Goal: Task Accomplishment & Management: Manage account settings

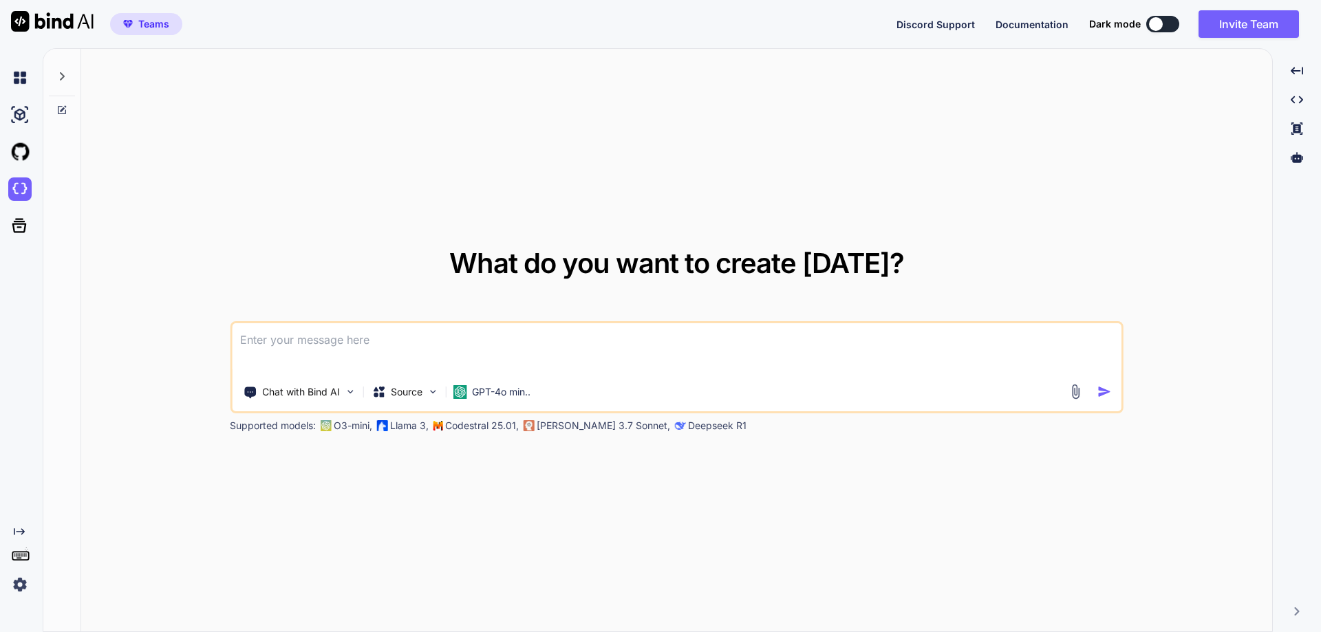
click at [21, 594] on img at bounding box center [19, 584] width 23 height 23
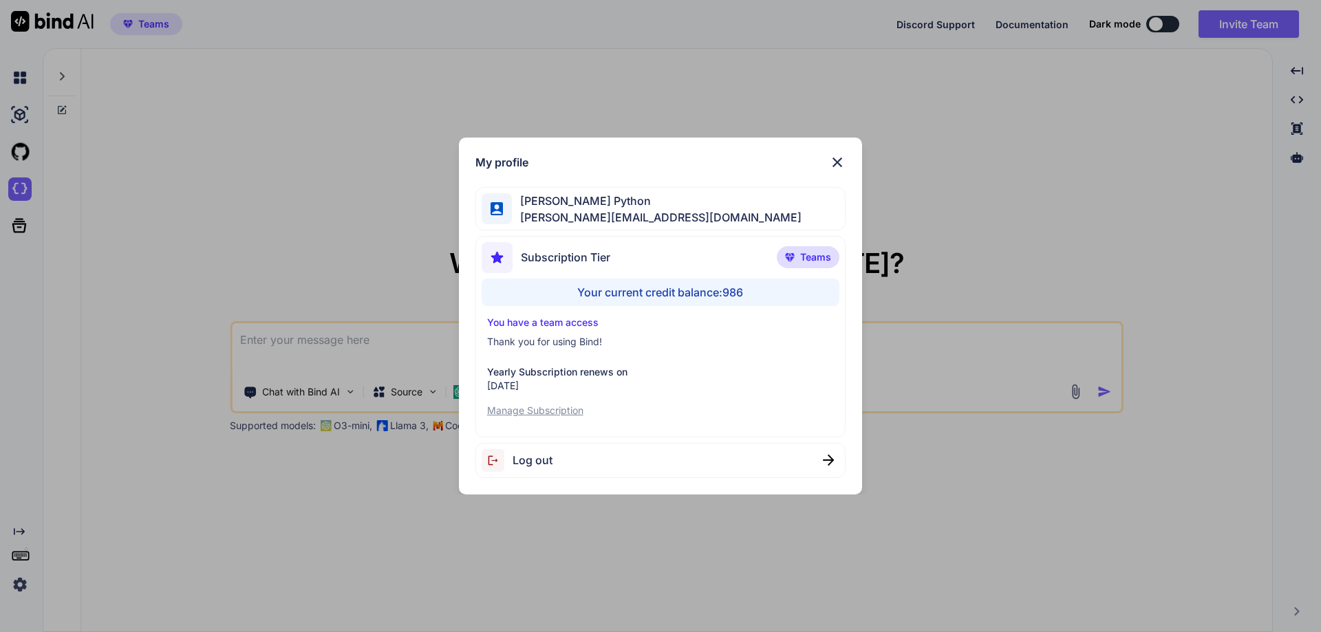
click at [292, 517] on div "My profile Hardik Python hardik@witarist.com Subscription Tier Teams Your curre…" at bounding box center [660, 316] width 1321 height 632
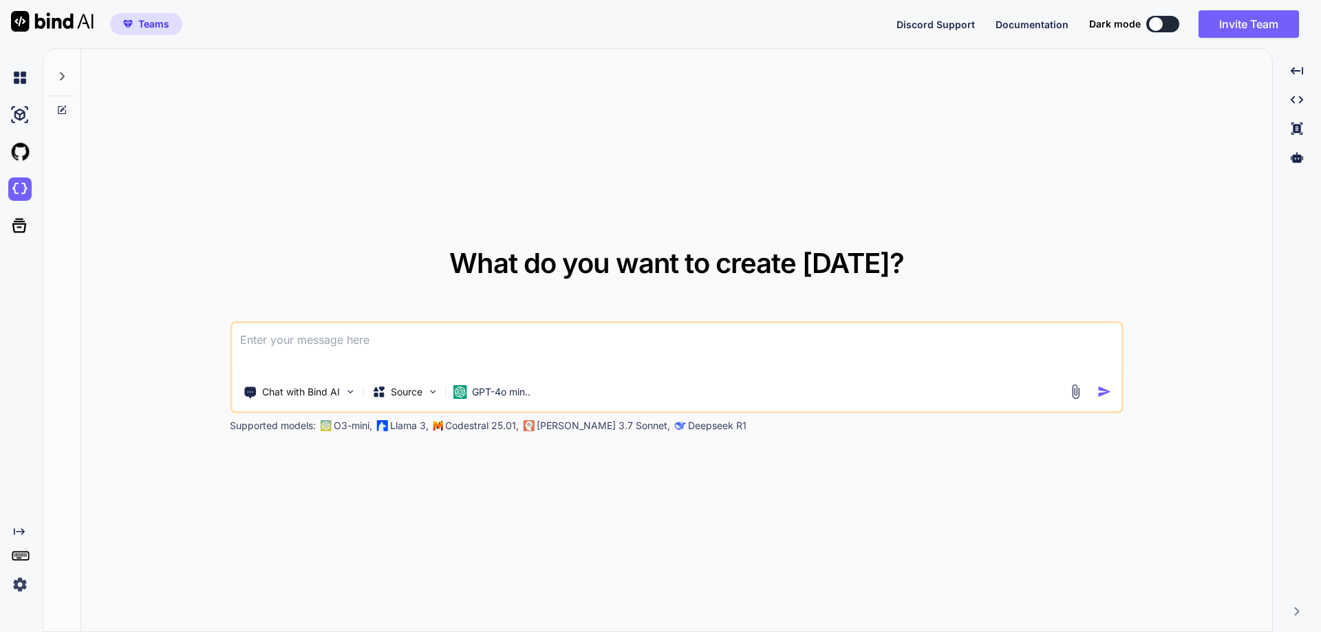
click at [18, 177] on div at bounding box center [22, 189] width 29 height 37
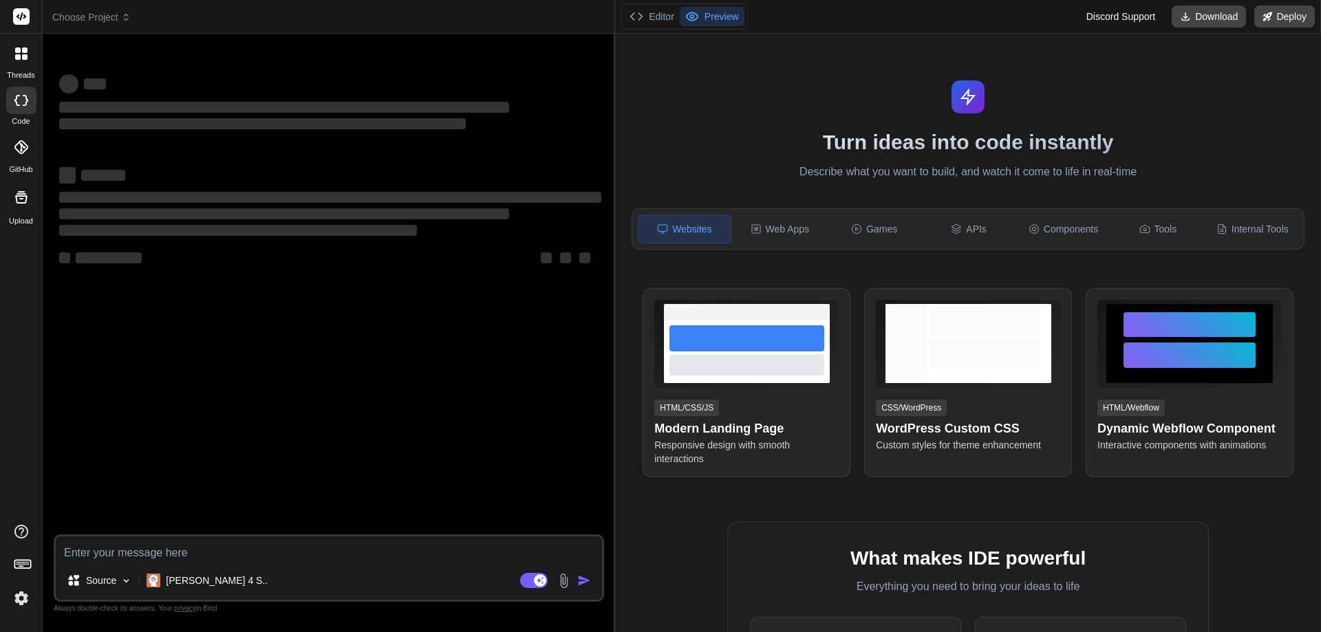
drag, startPoint x: 464, startPoint y: 295, endPoint x: 592, endPoint y: 303, distance: 128.2
click at [592, 303] on div "Bind AI Web Search Created with Pixso. Code Generator ‌ ‌ ‌ ‌ ‌ ‌ ‌ ‌ ‌ ‌ ‌ ‌ ‌…" at bounding box center [329, 333] width 572 height 598
click at [16, 101] on icon at bounding box center [17, 100] width 6 height 11
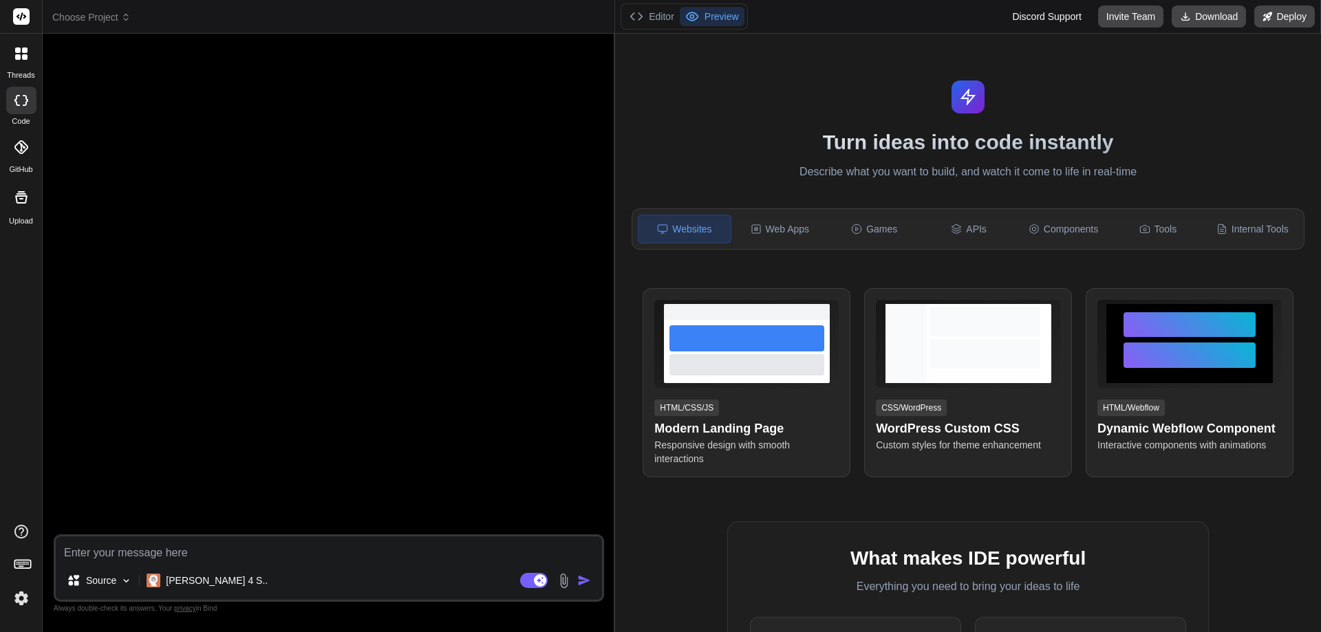
click at [23, 60] on div at bounding box center [21, 53] width 29 height 29
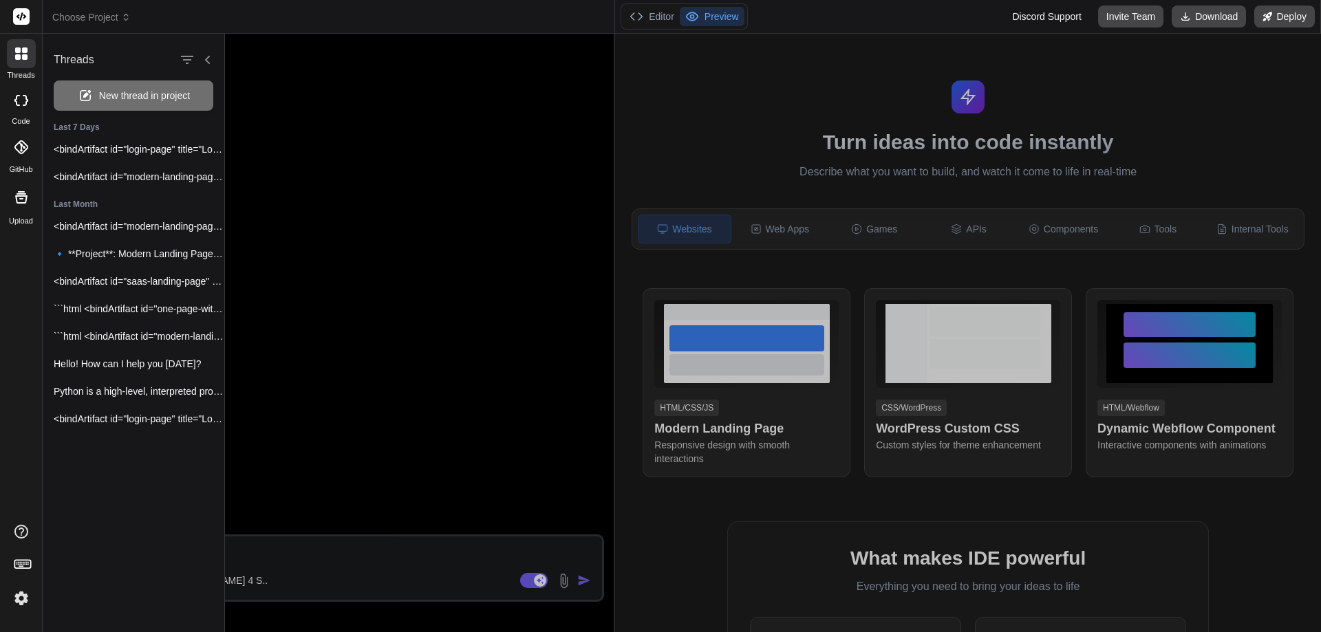
click at [374, 144] on div at bounding box center [773, 333] width 1096 height 598
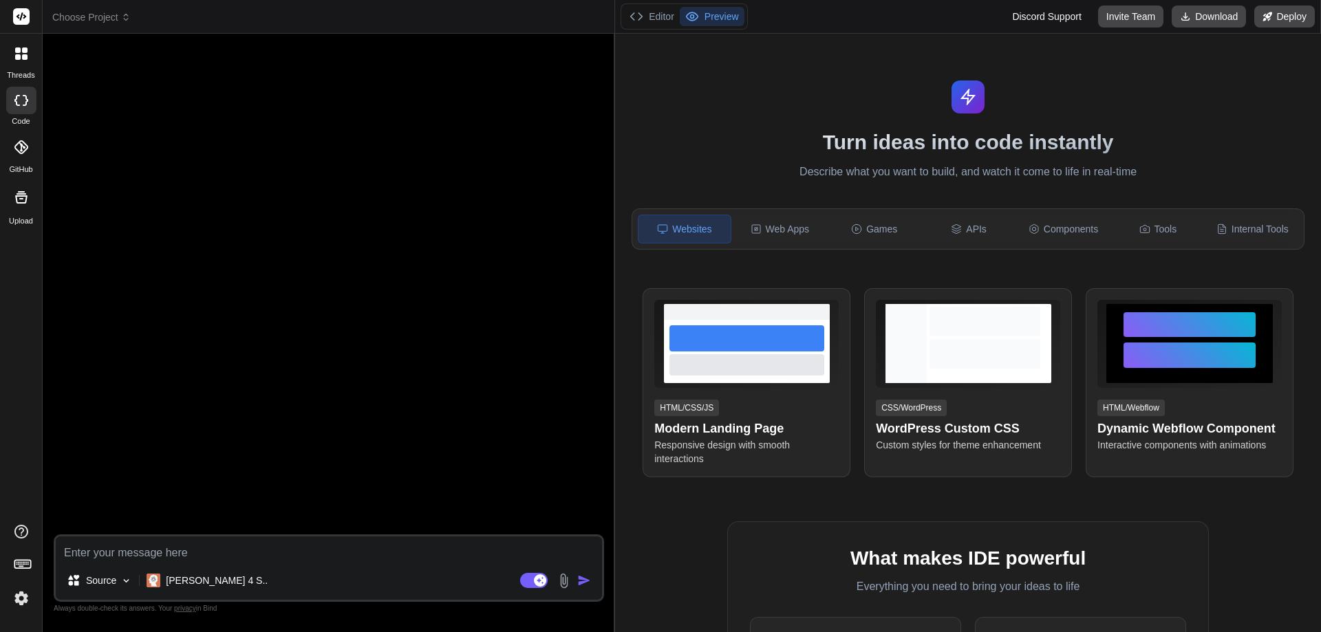
click at [27, 58] on icon at bounding box center [25, 57] width 6 height 6
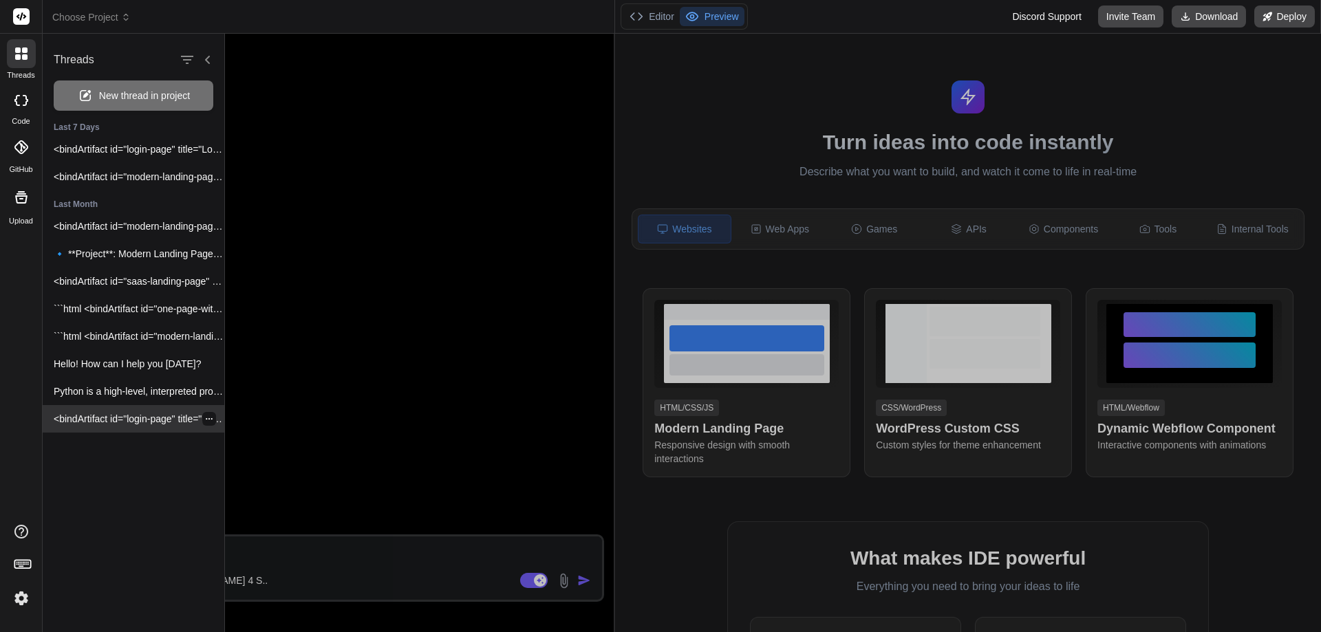
click at [107, 421] on p "<bindArtifact id="login-page" title="Login Page"> <bindAction type="file" fileP…" at bounding box center [139, 419] width 171 height 14
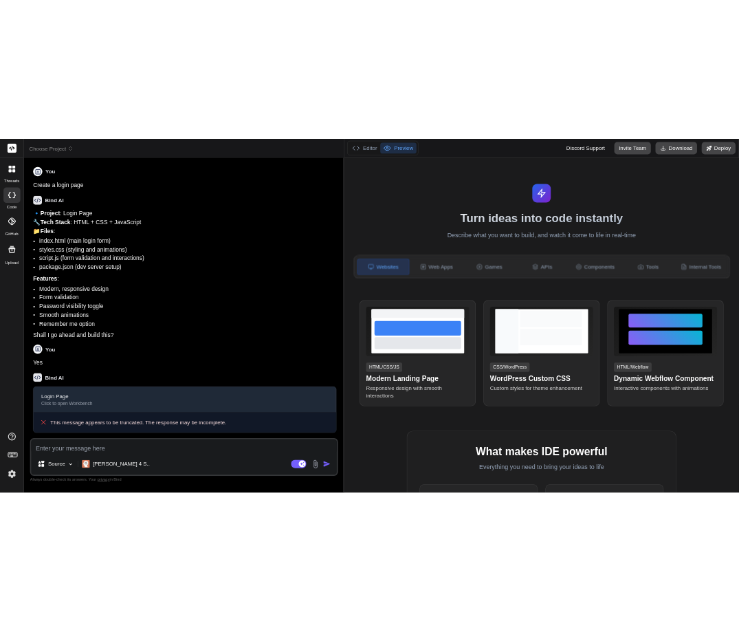
scroll to position [21, 0]
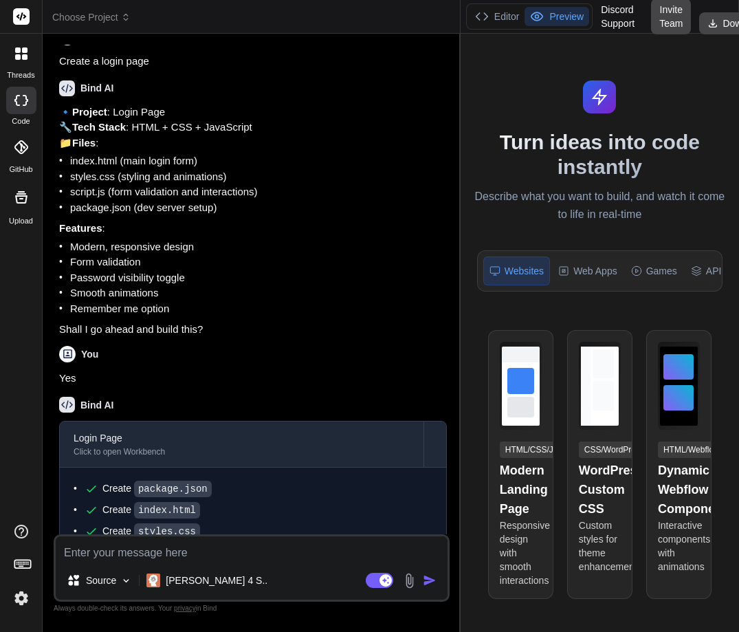
drag, startPoint x: 354, startPoint y: 340, endPoint x: 466, endPoint y: 341, distance: 112.8
click at [466, 341] on div "Choose Project Created with Pixso. Bind AI Web Search Created with Pixso. Code …" at bounding box center [391, 316] width 697 height 632
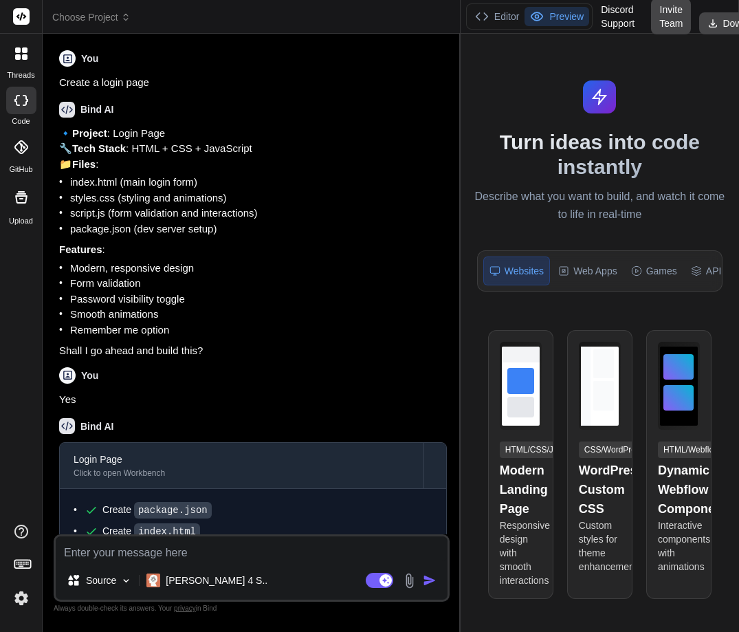
scroll to position [128, 0]
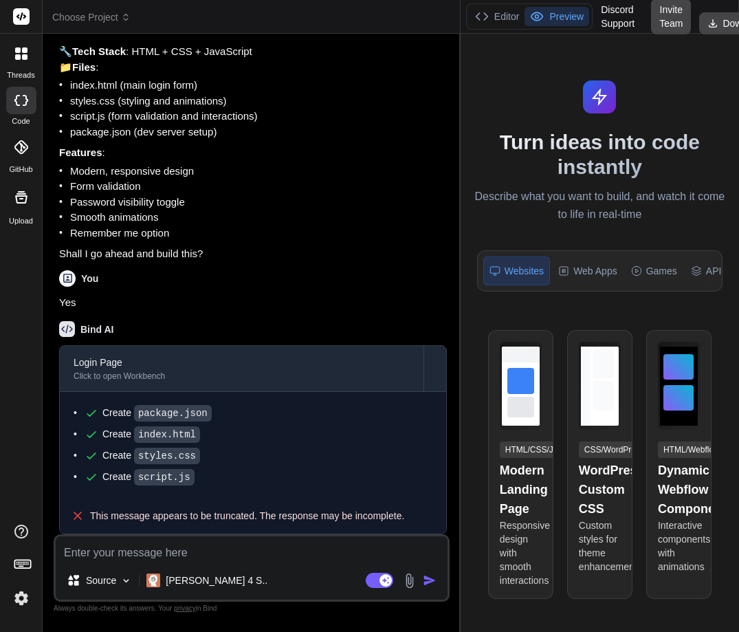
click at [17, 59] on icon at bounding box center [18, 57] width 6 height 6
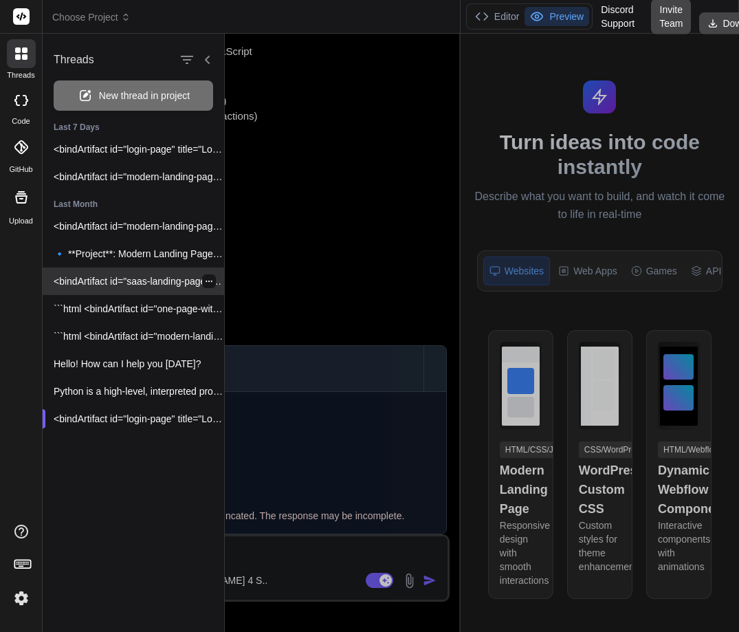
click at [87, 288] on p "<bindArtifact id="saas-landing-page" title="SaaS Landing Page for Stock..." at bounding box center [139, 281] width 171 height 14
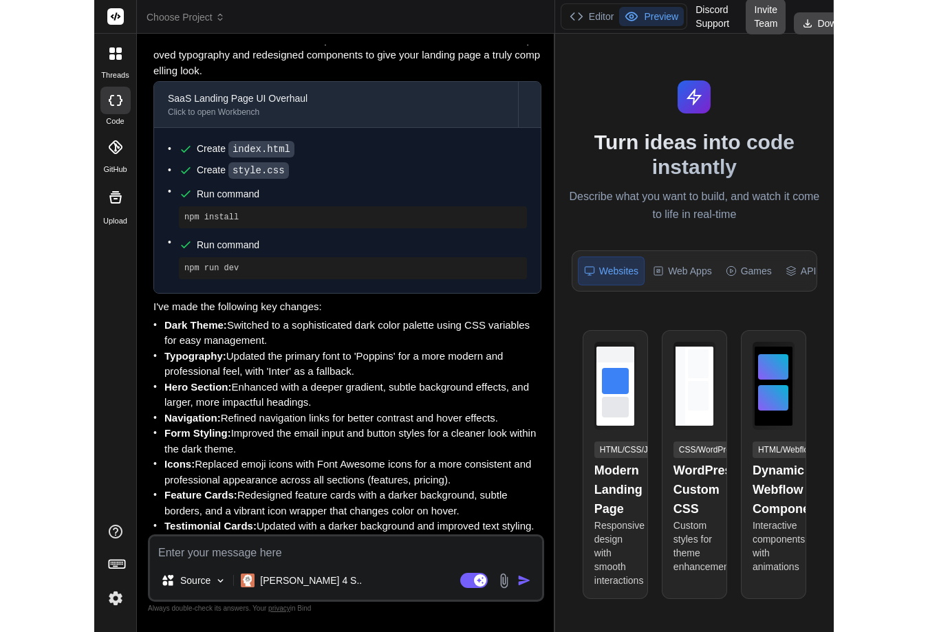
scroll to position [0, 0]
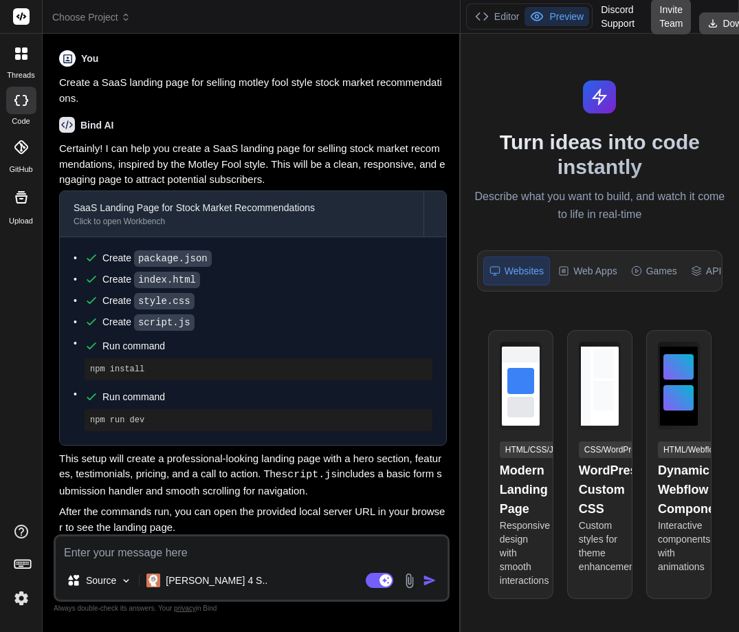
click at [19, 52] on icon at bounding box center [18, 50] width 6 height 6
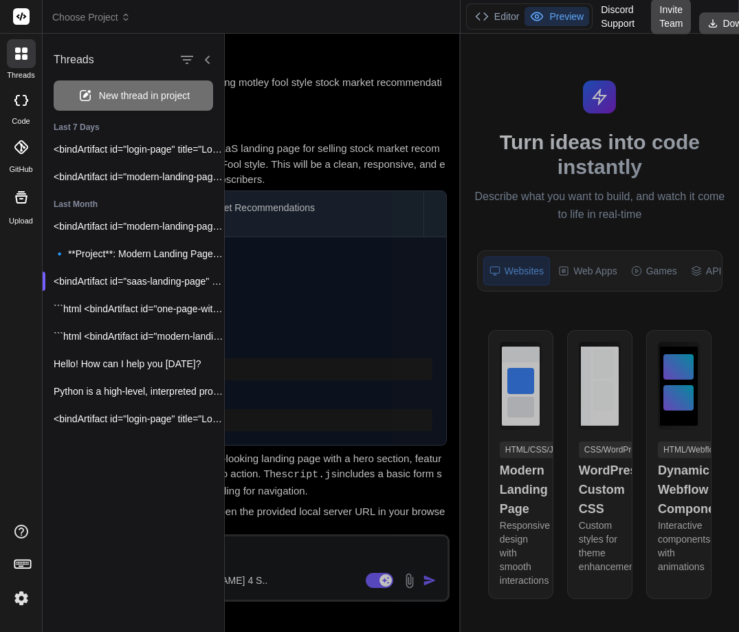
click at [278, 111] on div at bounding box center [482, 333] width 514 height 598
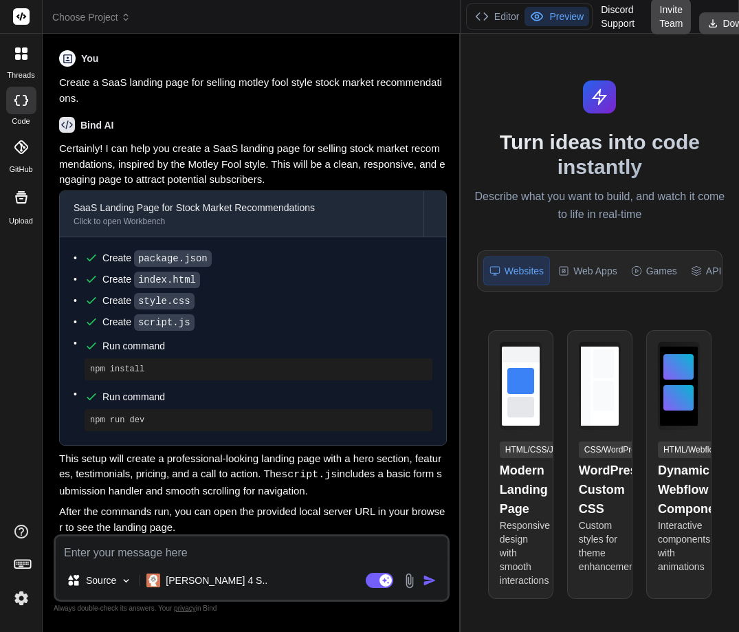
click at [28, 585] on div at bounding box center [21, 566] width 42 height 87
click at [25, 601] on img at bounding box center [21, 598] width 23 height 23
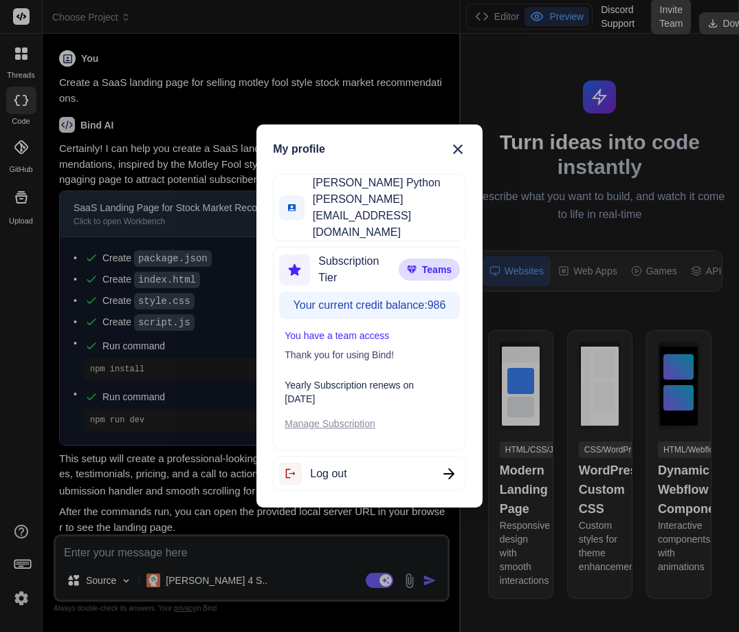
click at [335, 466] on span "Log out" at bounding box center [328, 474] width 36 height 17
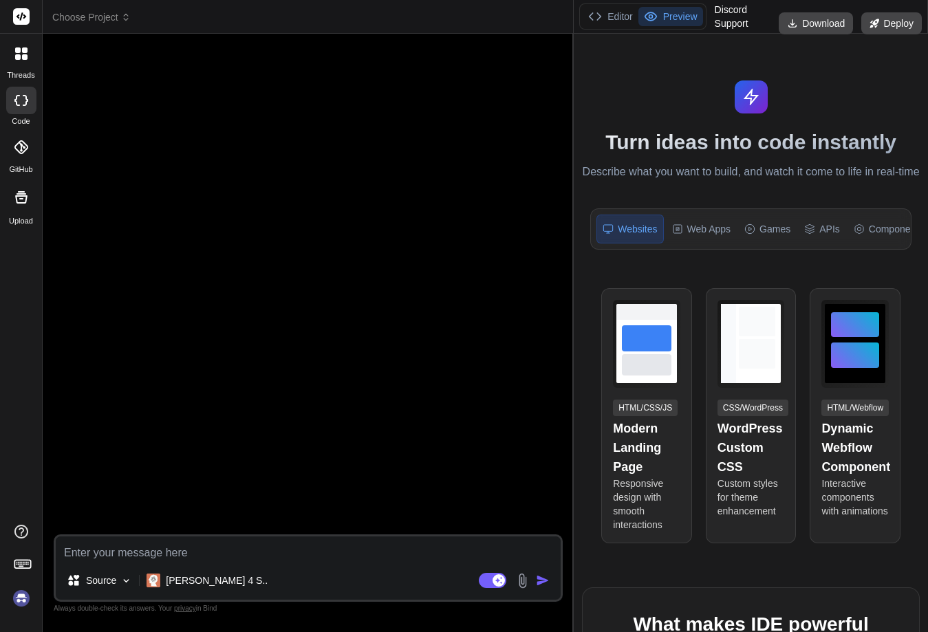
scroll to position [65, 0]
click at [20, 596] on img at bounding box center [21, 598] width 23 height 23
type textarea "x"
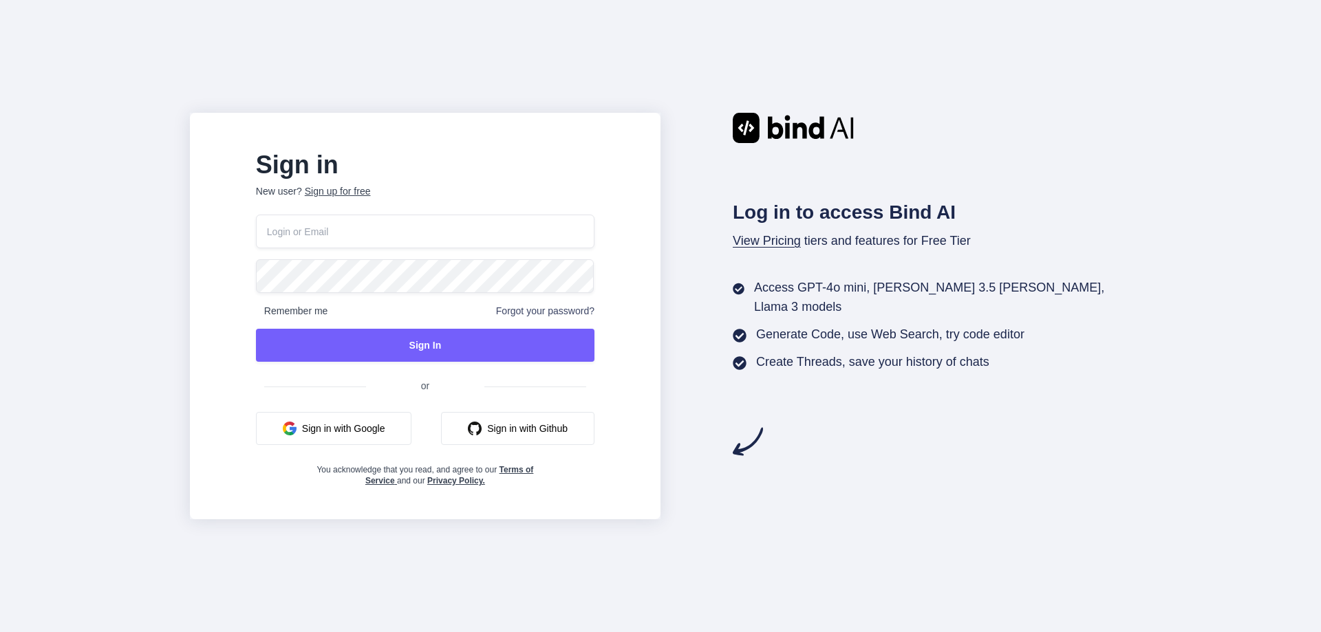
click at [348, 241] on input "email" at bounding box center [425, 232] width 338 height 34
paste input "[EMAIL_ADDRESS][DOMAIN_NAME]"
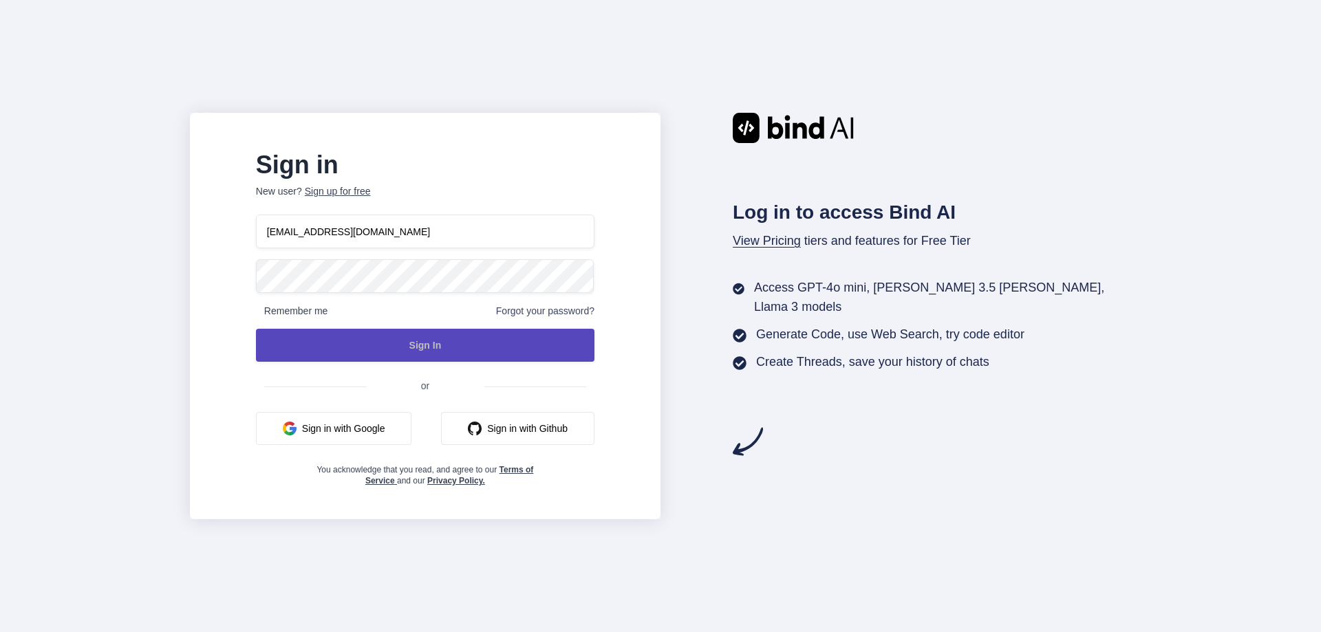
click at [472, 351] on button "Sign In" at bounding box center [425, 345] width 338 height 33
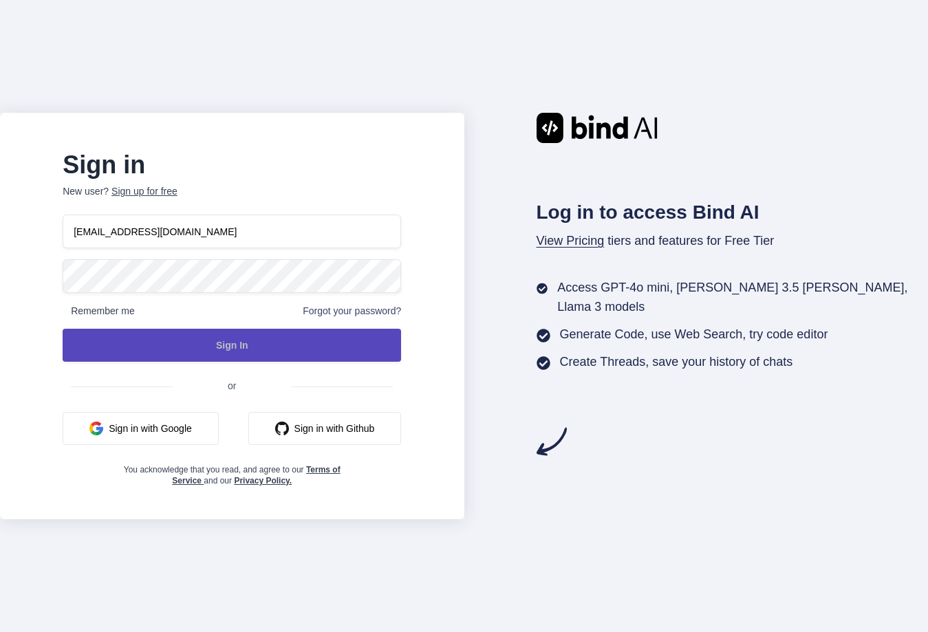
click at [276, 336] on button "Sign In" at bounding box center [232, 345] width 338 height 33
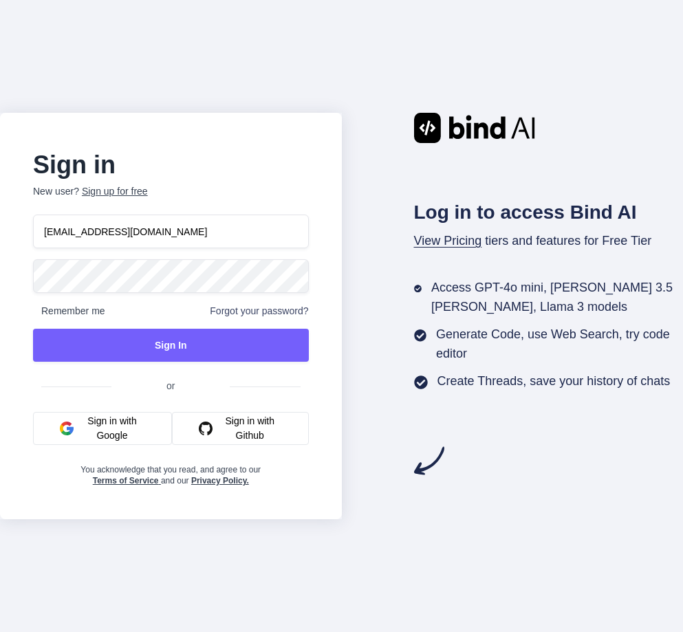
drag, startPoint x: 144, startPoint y: 242, endPoint x: 18, endPoint y: 217, distance: 129.1
click at [18, 217] on div "Sign in New user? Sign up for free [EMAIL_ADDRESS][DOMAIN_NAME] Remember me For…" at bounding box center [171, 320] width 320 height 332
paste input "live_test1@test"
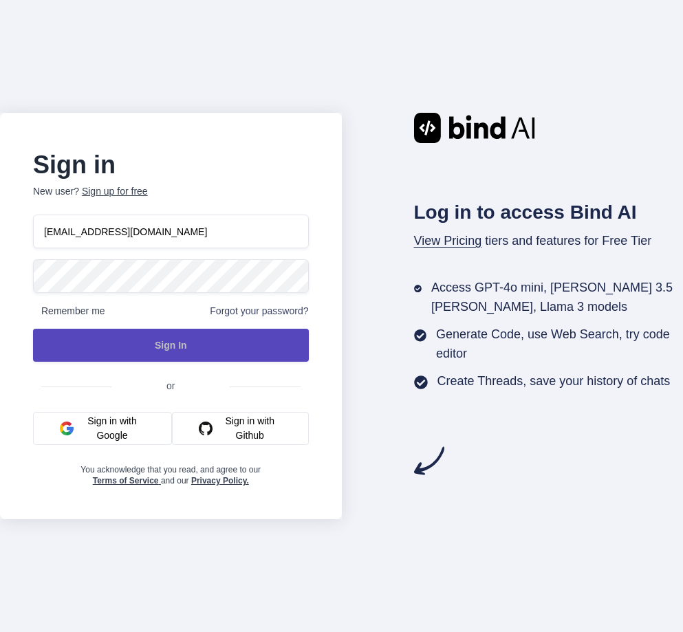
click at [166, 351] on button "Sign In" at bounding box center [171, 345] width 276 height 33
click at [147, 348] on button "Sign In" at bounding box center [171, 345] width 276 height 33
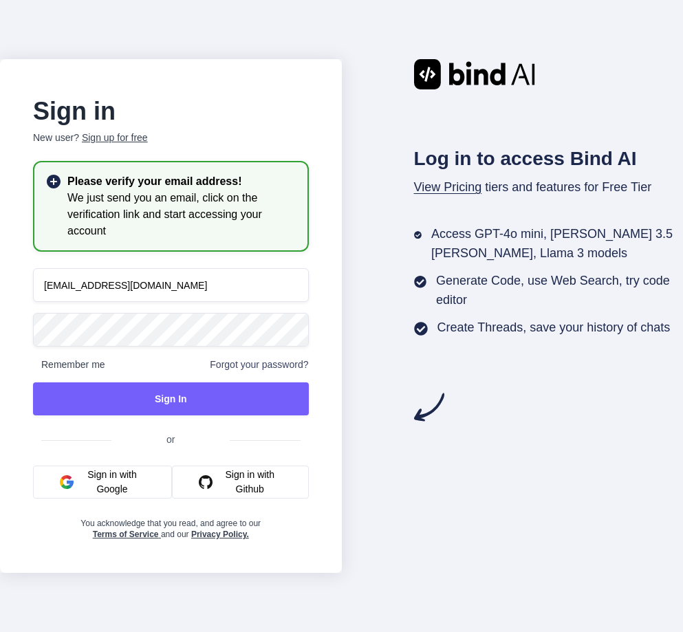
drag, startPoint x: 138, startPoint y: 291, endPoint x: 9, endPoint y: 259, distance: 133.3
click at [9, 259] on div "Sign in New user? Sign up for free Please verify your email address! We just se…" at bounding box center [171, 316] width 342 height 514
paste input "[EMAIL_ADDRESS]"
type input "[EMAIL_ADDRESS][DOMAIN_NAME]"
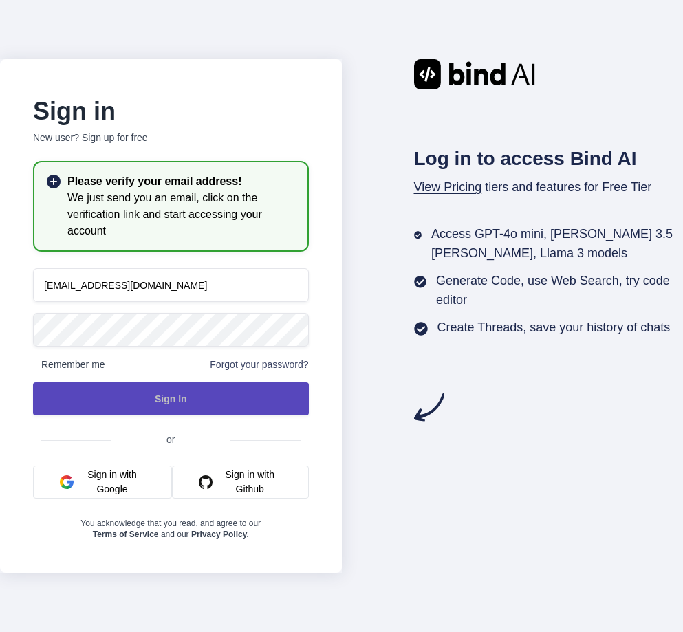
click at [160, 400] on button "Sign In" at bounding box center [171, 398] width 276 height 33
